Goal: Information Seeking & Learning: Learn about a topic

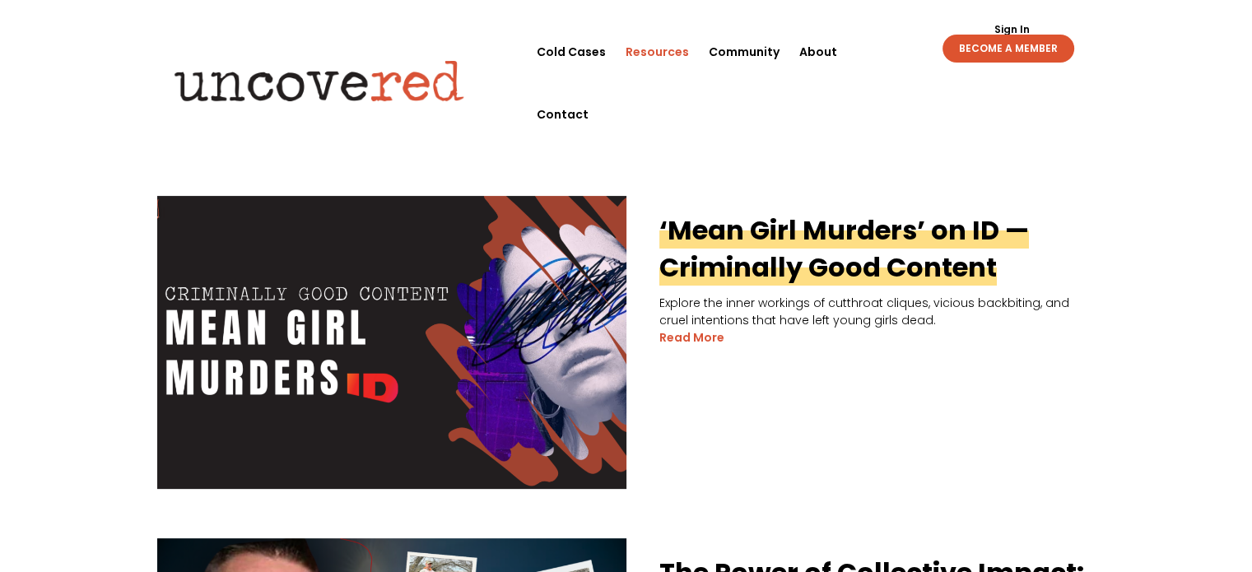
scroll to position [355, 0]
click at [715, 236] on link "‘Mean Girl Murders’ on ID — Criminally Good Content" at bounding box center [843, 248] width 369 height 74
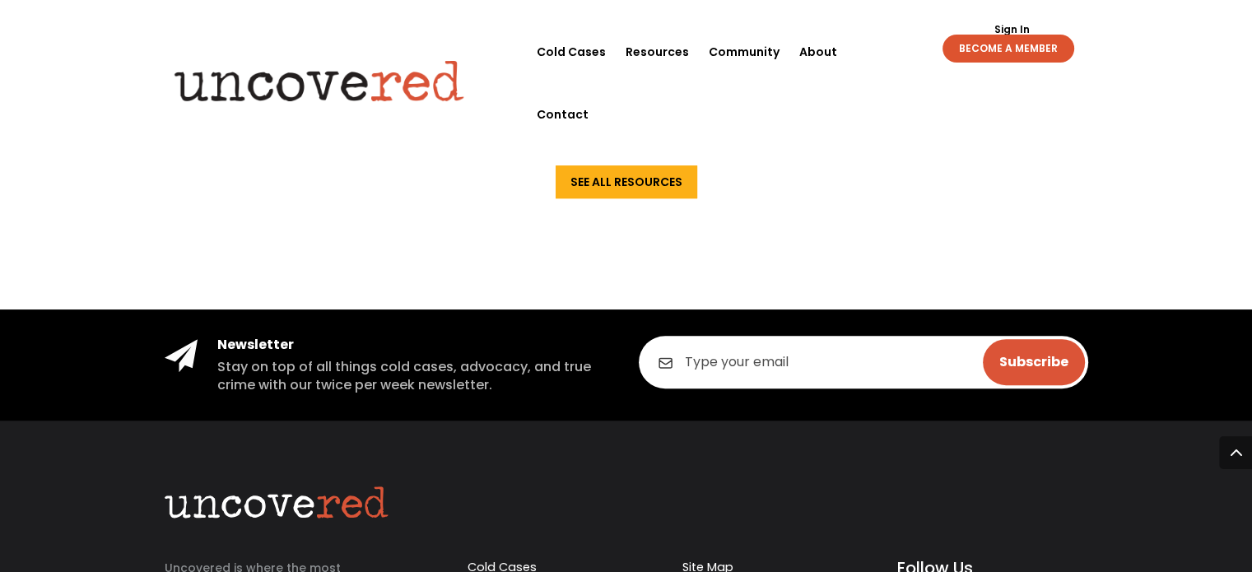
scroll to position [1127, 0]
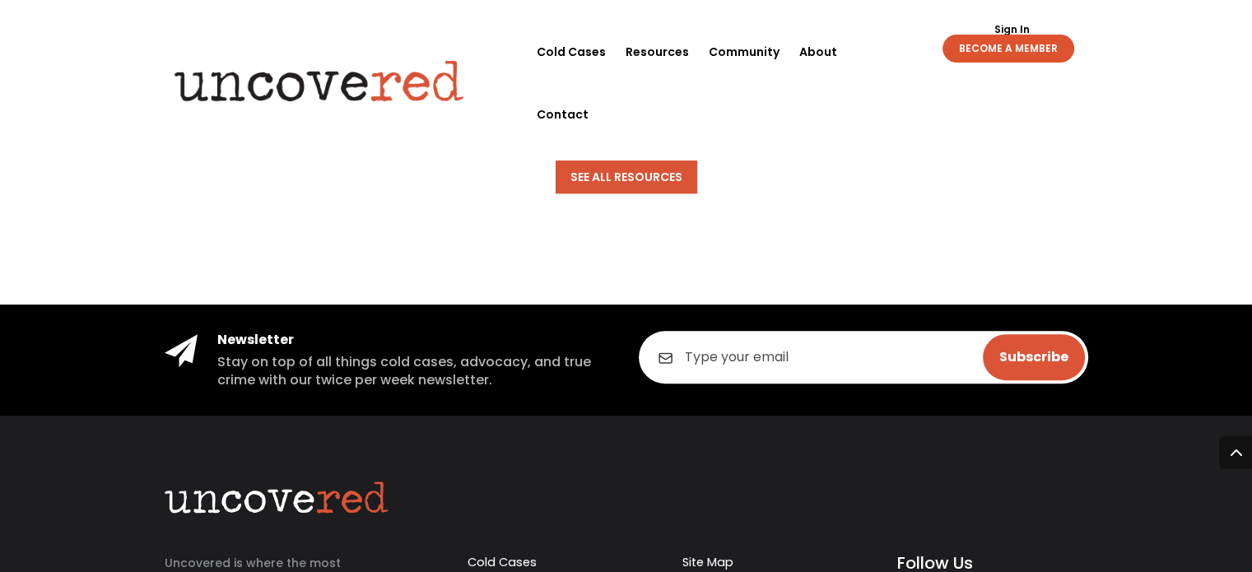
click at [589, 184] on link "See All Resources" at bounding box center [626, 176] width 142 height 33
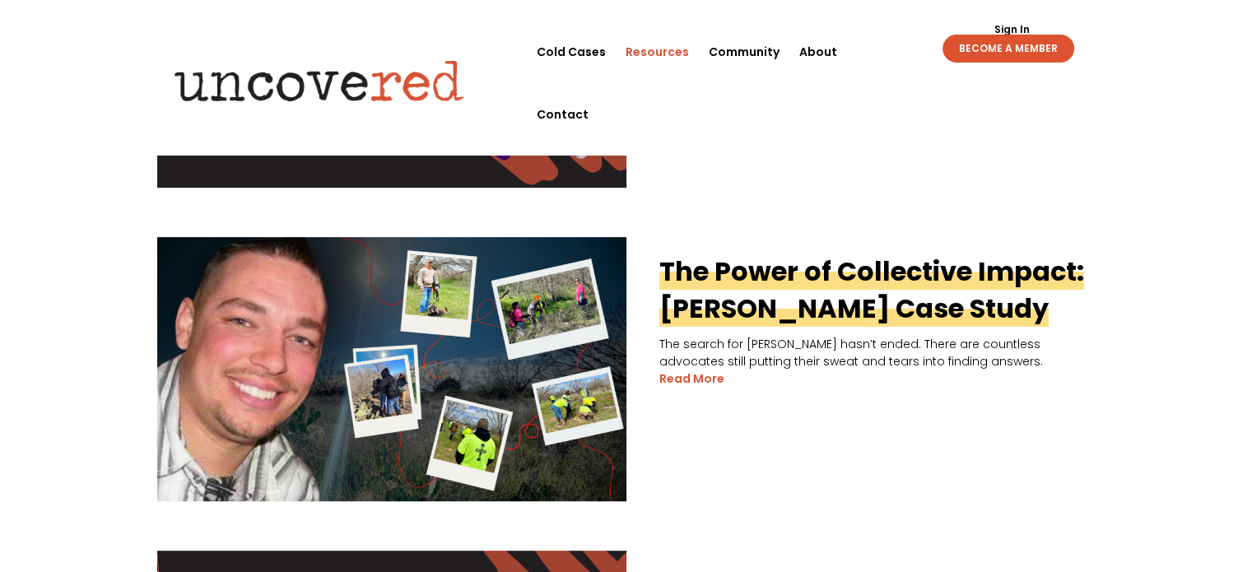
scroll to position [657, 0]
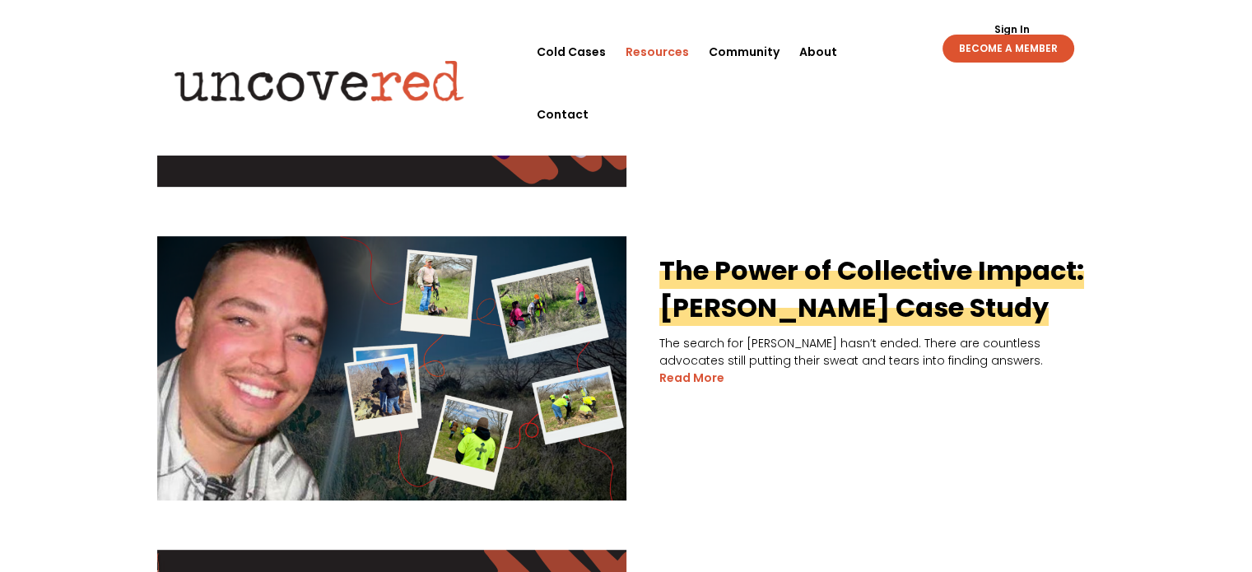
click at [792, 281] on link "The Power of Collective Impact: [PERSON_NAME] Case Study" at bounding box center [871, 289] width 425 height 74
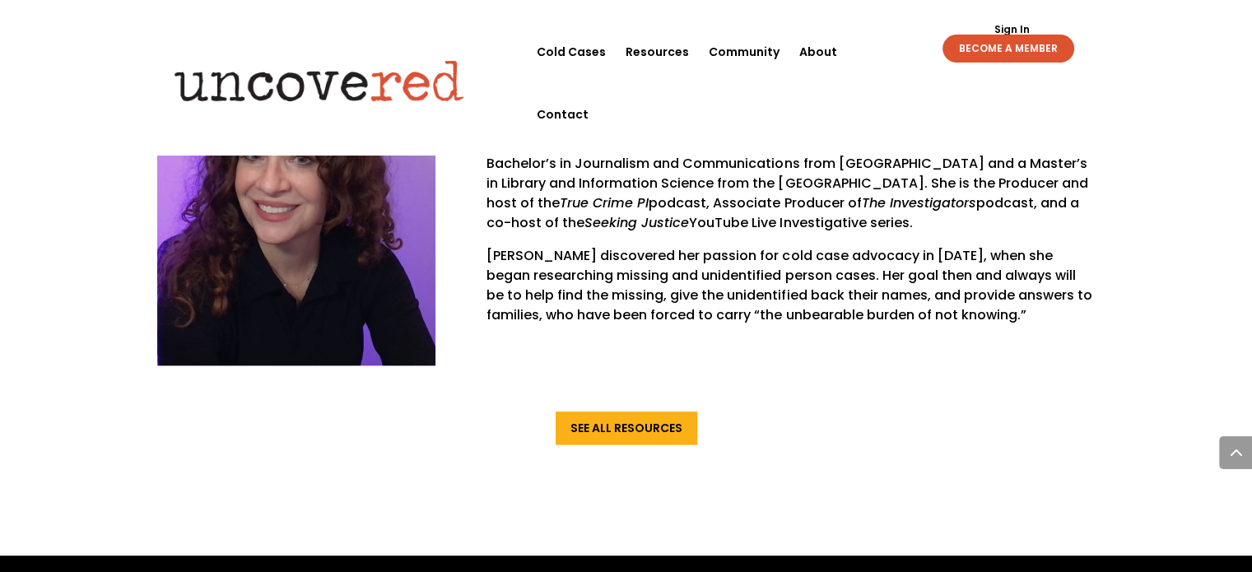
scroll to position [8128, 0]
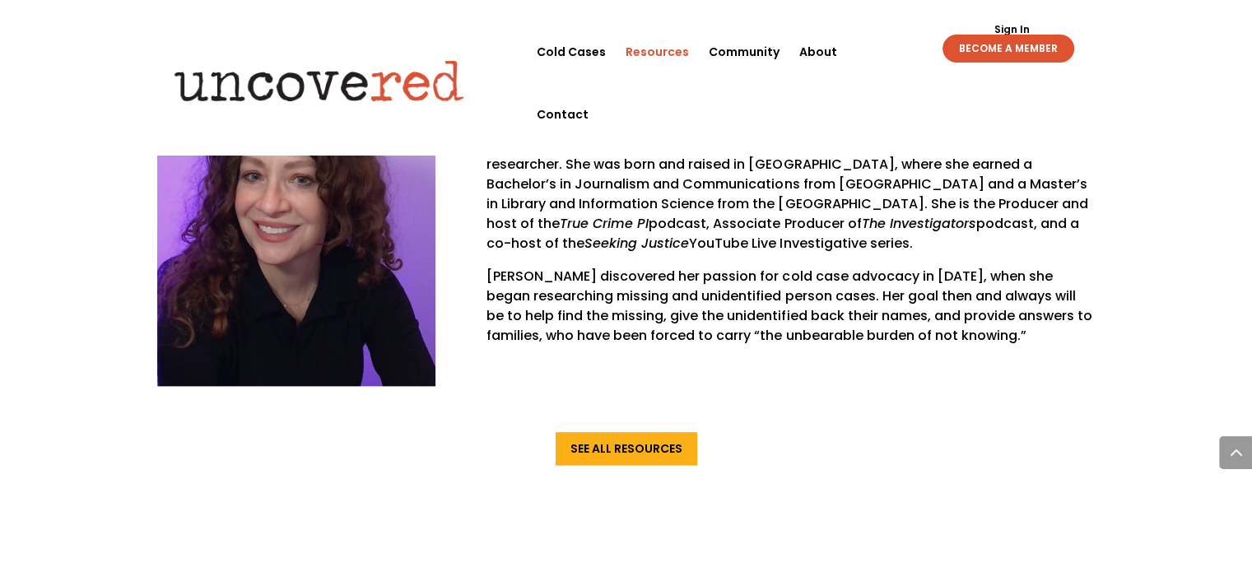
click at [676, 56] on link "Resources" at bounding box center [656, 52] width 63 height 63
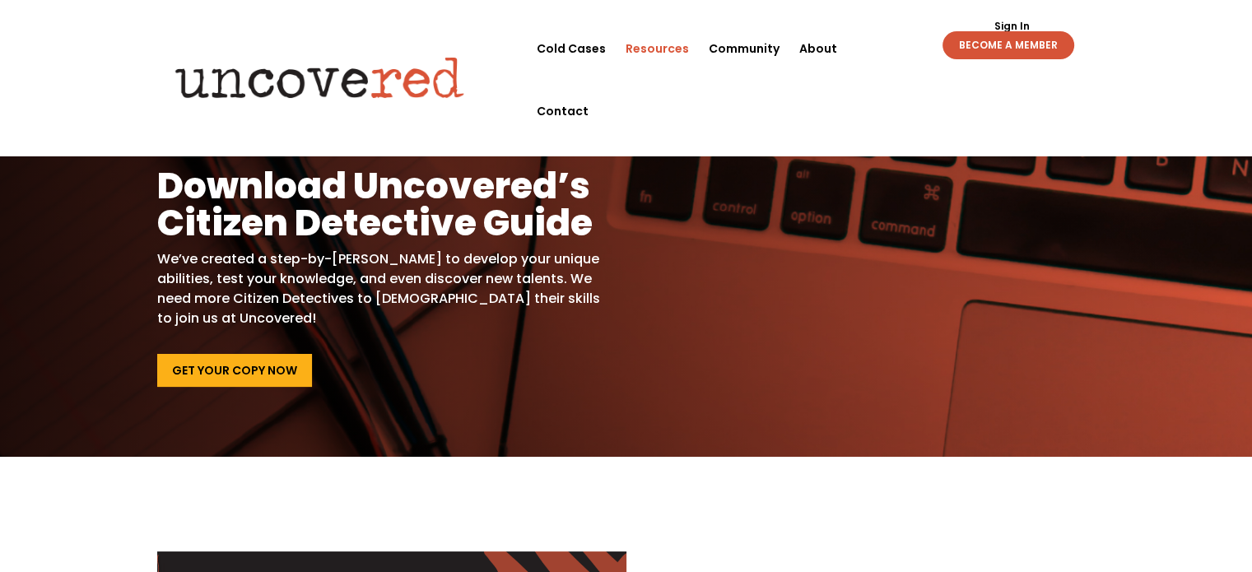
click at [1009, 42] on link "BECOME A MEMBER" at bounding box center [1008, 45] width 132 height 28
